Goal: Information Seeking & Learning: Find specific fact

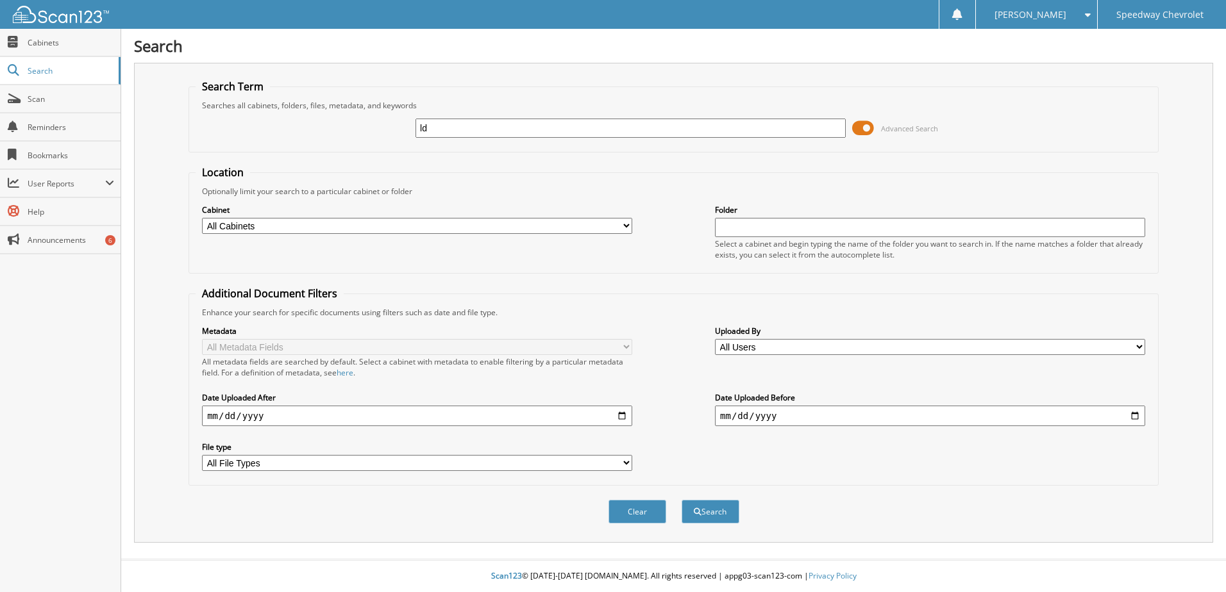
type input "l"
click at [428, 130] on input "text" at bounding box center [630, 128] width 430 height 19
type input "[PERSON_NAME]"
click at [681, 500] on button "Search" at bounding box center [710, 512] width 58 height 24
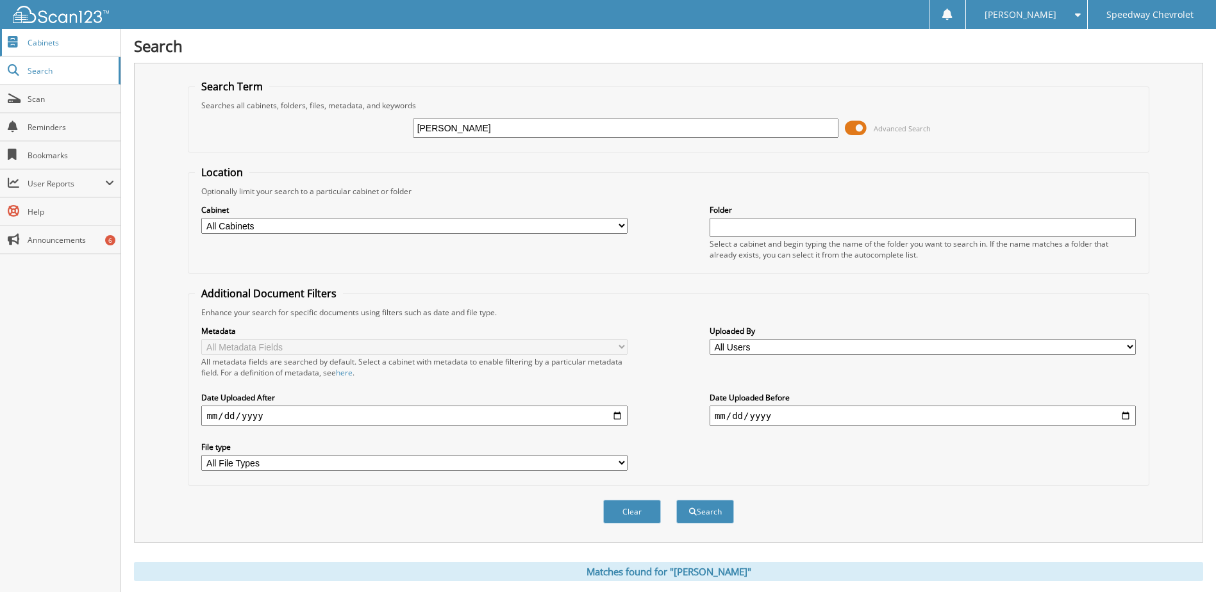
click at [38, 46] on span "Cabinets" at bounding box center [71, 42] width 87 height 11
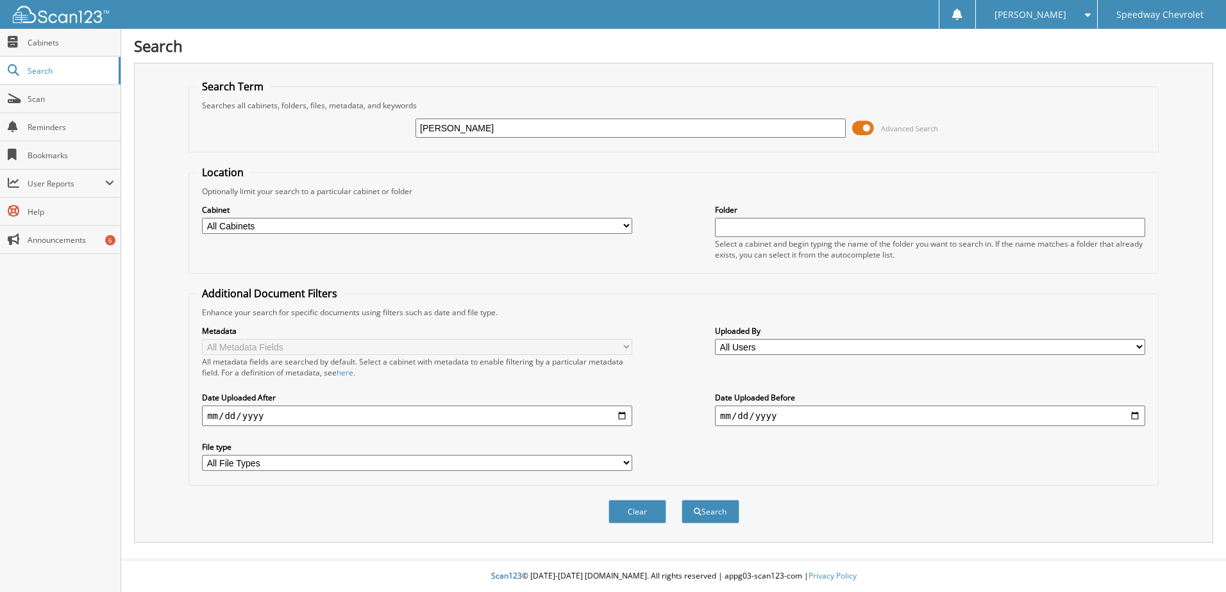
type input "[PERSON_NAME]"
click at [681, 500] on button "Search" at bounding box center [710, 512] width 58 height 24
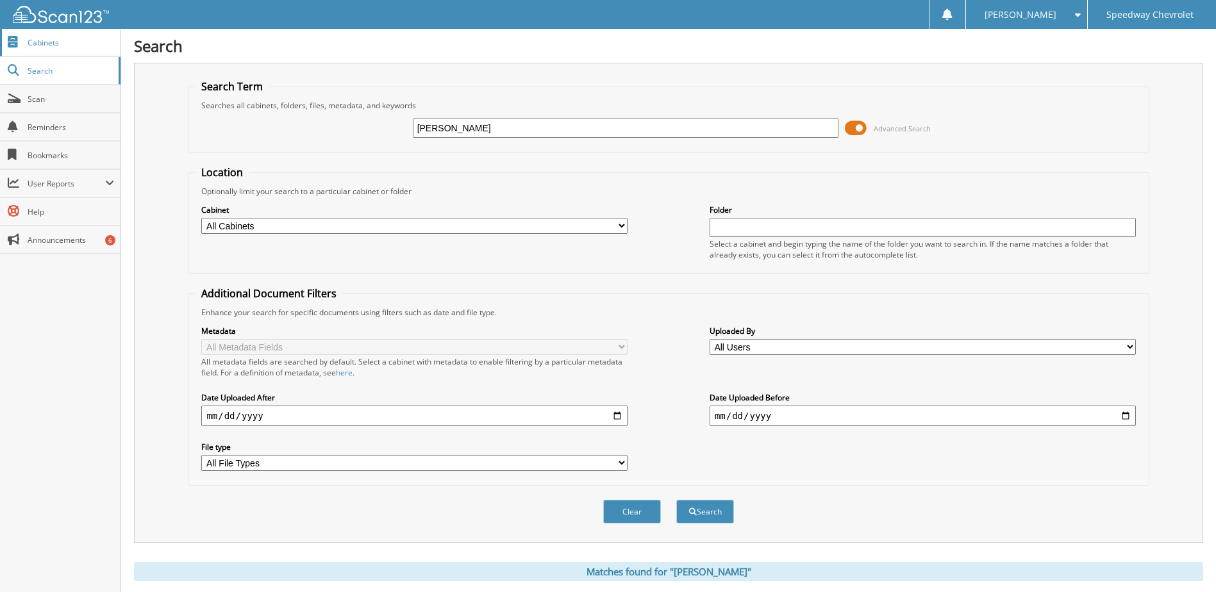
click at [34, 39] on span "Cabinets" at bounding box center [71, 42] width 87 height 11
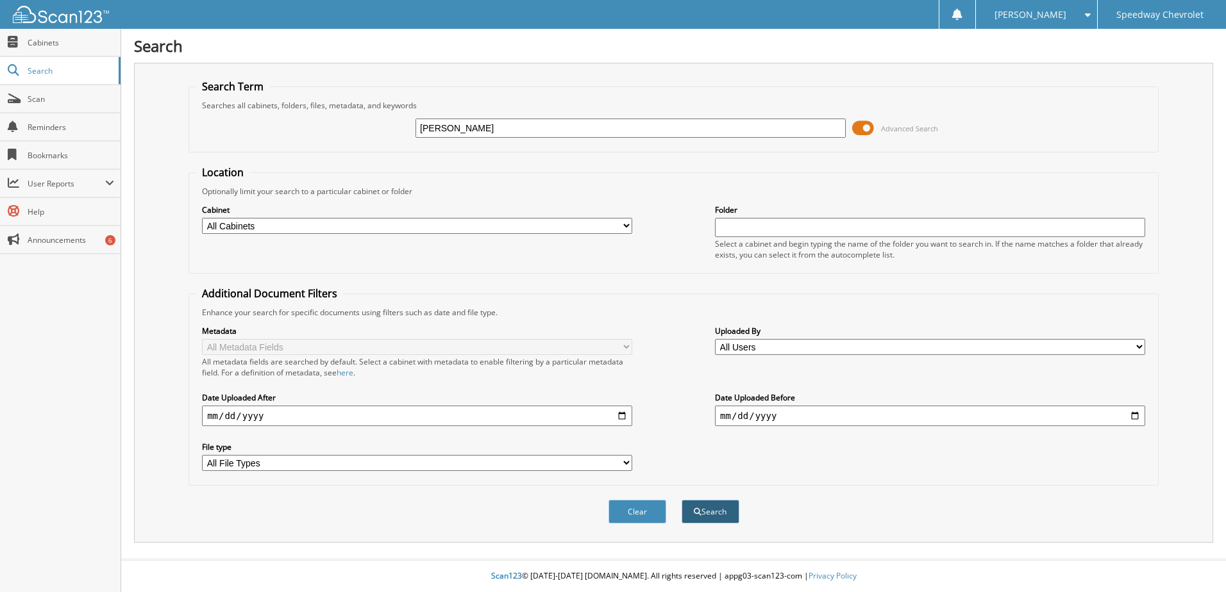
type input "[PERSON_NAME]"
click at [713, 510] on button "Search" at bounding box center [710, 512] width 58 height 24
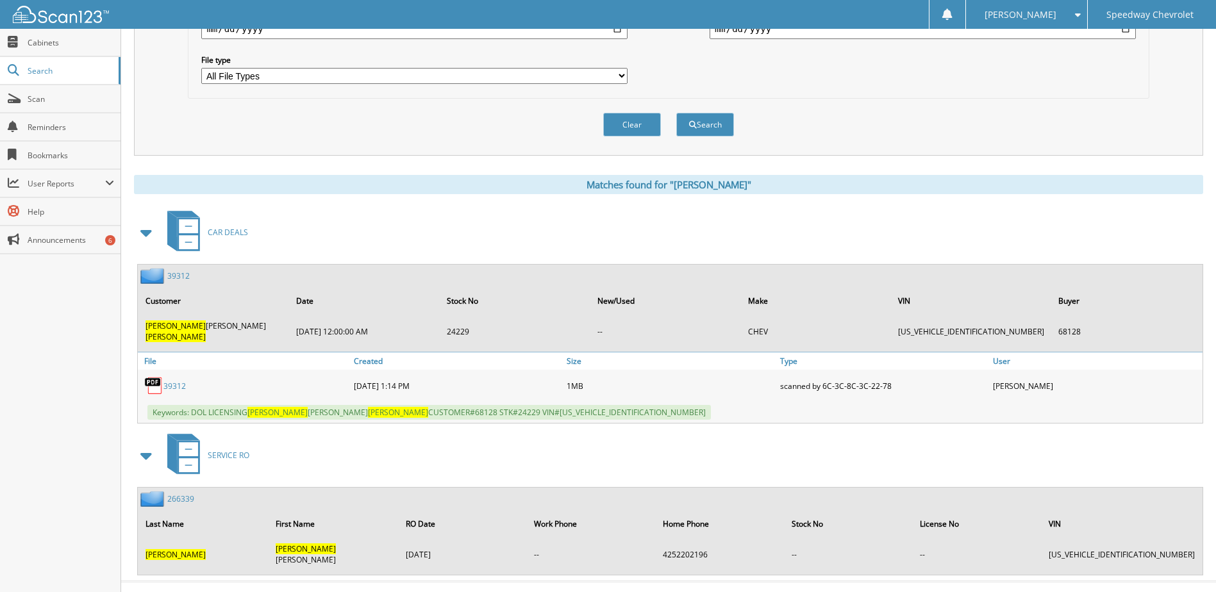
scroll to position [388, 0]
click at [160, 376] on img at bounding box center [153, 385] width 19 height 19
click at [176, 380] on link "39312" at bounding box center [174, 385] width 22 height 11
click at [179, 275] on link "39312" at bounding box center [178, 275] width 22 height 11
